Goal: Find specific page/section: Find specific page/section

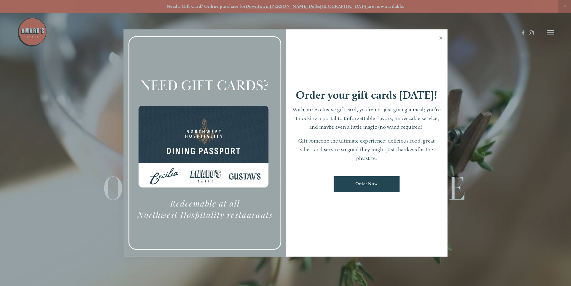
click at [441, 39] on link "Close" at bounding box center [441, 38] width 12 height 17
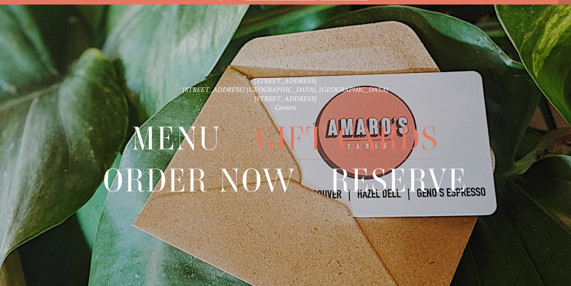
scroll to position [13, 0]
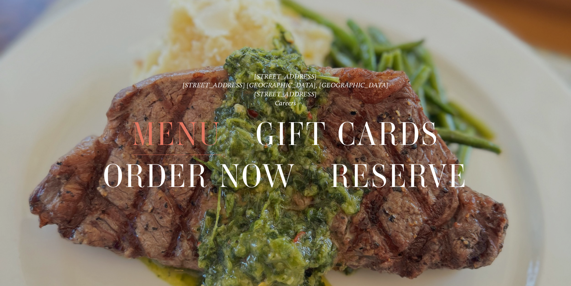
click at [204, 135] on span "Menu" at bounding box center [176, 134] width 89 height 41
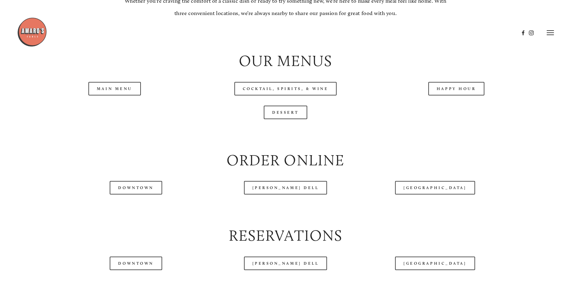
scroll to position [660, 0]
click at [121, 96] on link "Main Menu" at bounding box center [114, 88] width 52 height 13
